Goal: Task Accomplishment & Management: Manage account settings

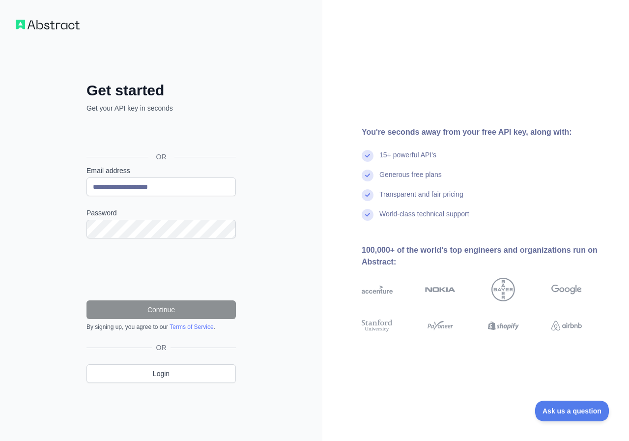
click at [208, 146] on div "OR" at bounding box center [161, 141] width 149 height 49
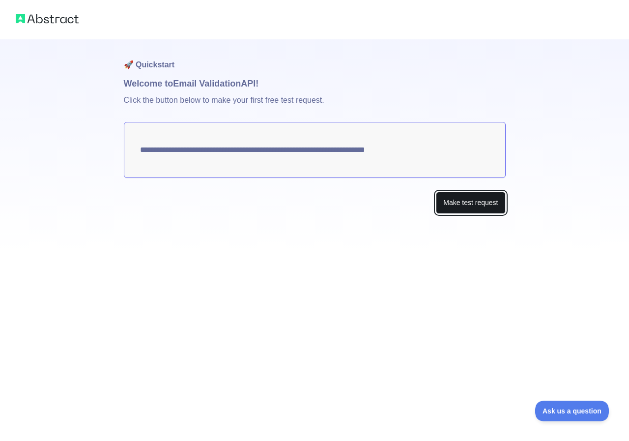
click at [441, 208] on button "Make test request" at bounding box center [470, 203] width 69 height 22
click at [175, 168] on textarea "**********" at bounding box center [315, 150] width 382 height 56
click at [440, 203] on button "Make test request" at bounding box center [470, 203] width 69 height 22
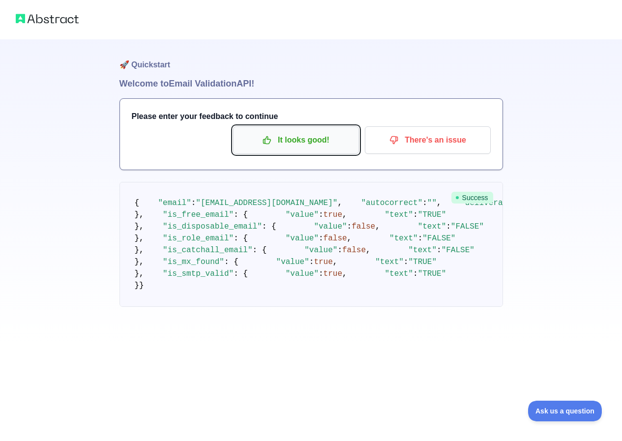
click at [318, 139] on p "It looks good!" at bounding box center [295, 140] width 111 height 17
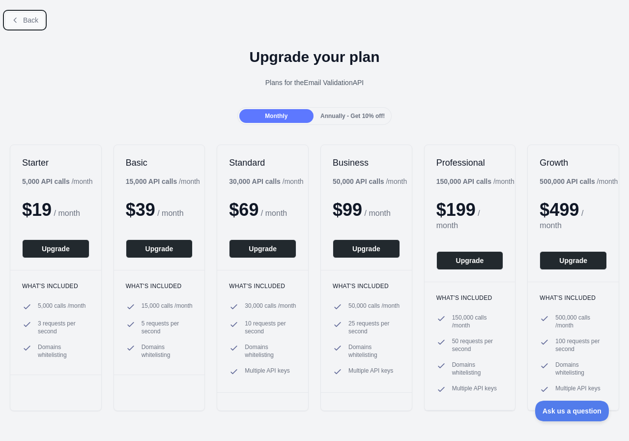
click at [24, 22] on span "Back" at bounding box center [30, 20] width 15 height 8
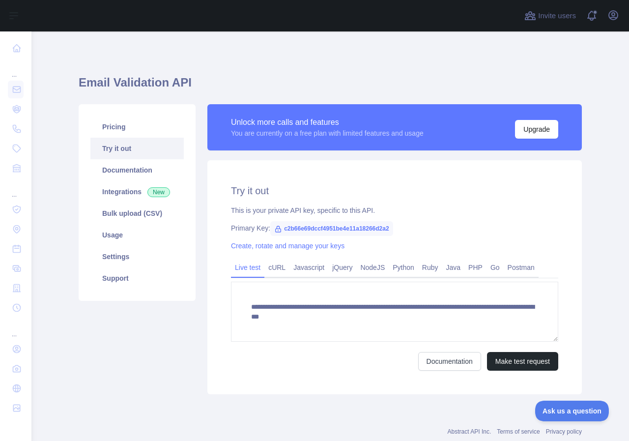
click at [130, 152] on link "Try it out" at bounding box center [136, 149] width 93 height 22
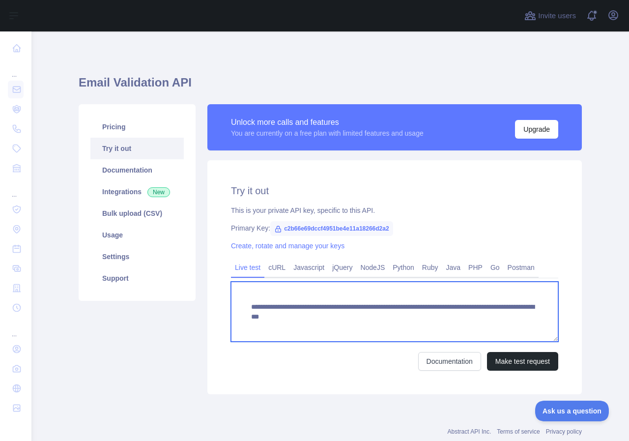
click at [317, 317] on textarea "**********" at bounding box center [394, 312] width 327 height 60
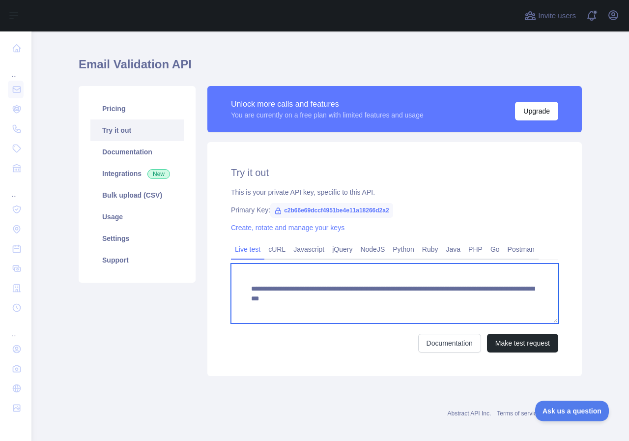
scroll to position [26, 0]
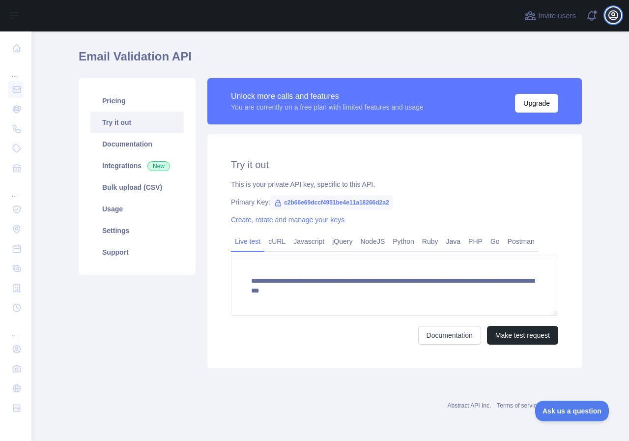
click at [618, 14] on icon "button" at bounding box center [613, 15] width 9 height 9
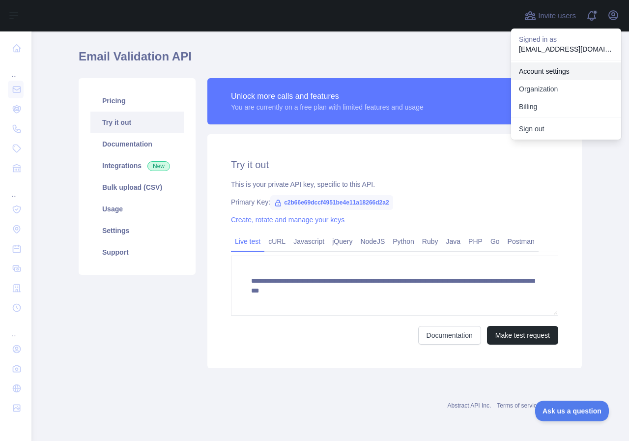
click at [539, 77] on link "Account settings" at bounding box center [566, 71] width 110 height 18
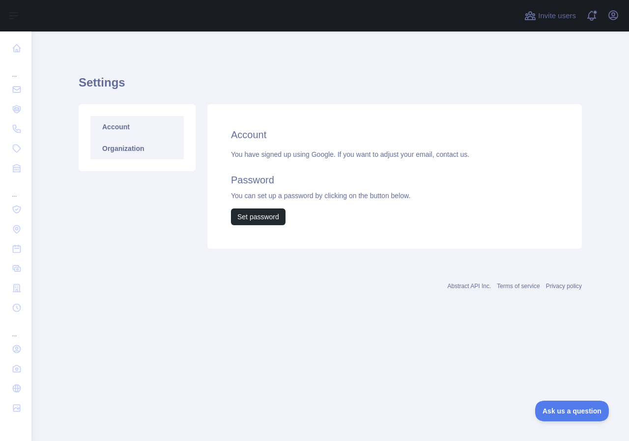
click at [121, 148] on link "Organization" at bounding box center [136, 149] width 93 height 22
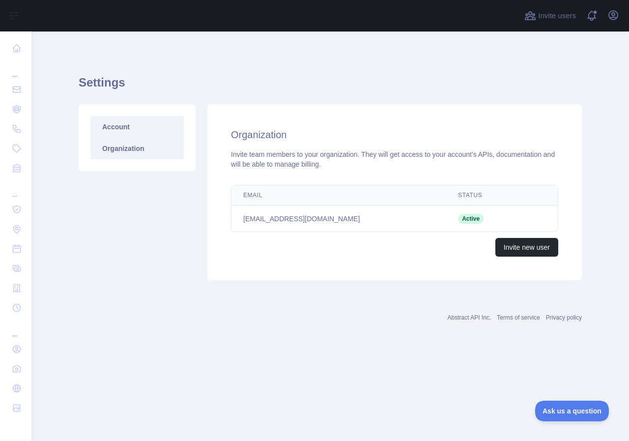
click at [127, 131] on link "Account" at bounding box center [136, 127] width 93 height 22
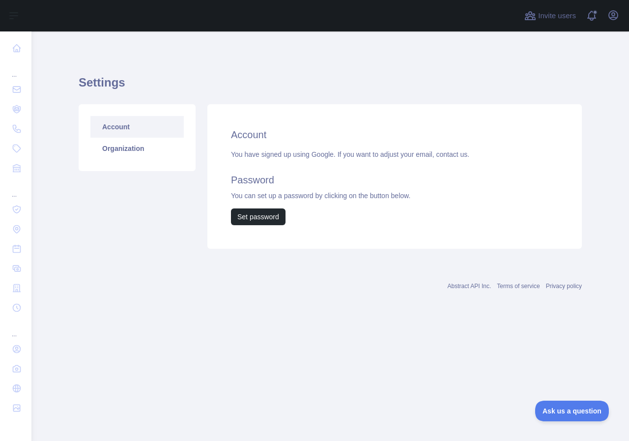
click at [260, 154] on div "You have signed up using Google. If you want to adjust your email, contact us. …" at bounding box center [394, 187] width 327 height 76
click at [165, 148] on link "Organization" at bounding box center [136, 149] width 93 height 22
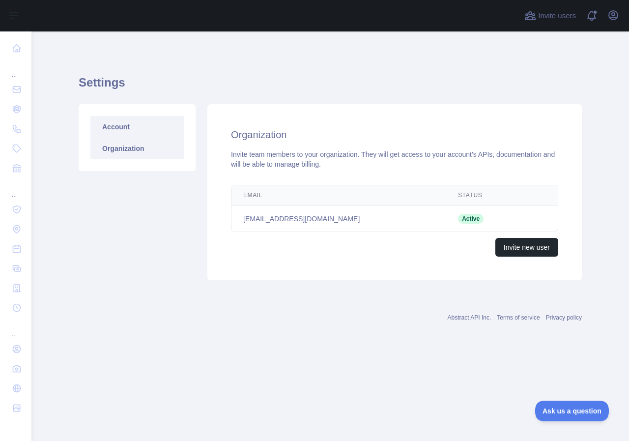
click at [145, 131] on link "Account" at bounding box center [136, 127] width 93 height 22
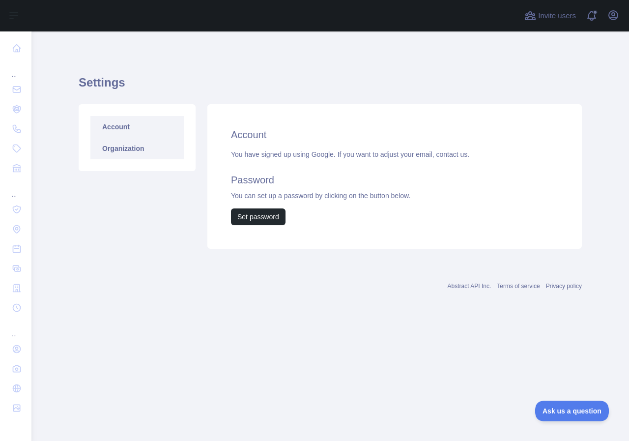
click at [132, 153] on link "Organization" at bounding box center [136, 149] width 93 height 22
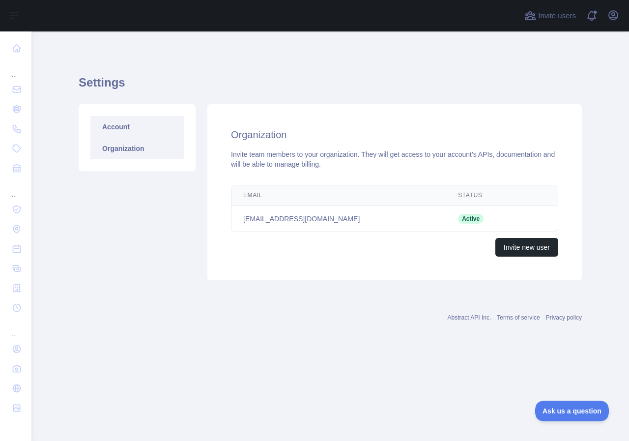
click at [124, 125] on link "Account" at bounding box center [136, 127] width 93 height 22
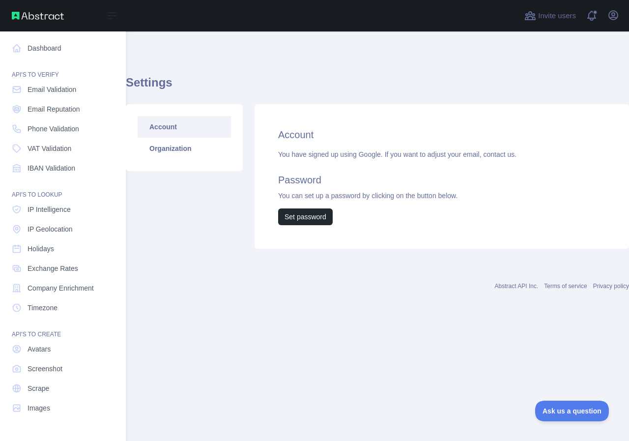
click at [14, 16] on img at bounding box center [38, 16] width 52 height 8
click at [16, 15] on img at bounding box center [38, 16] width 52 height 8
